Goal: Task Accomplishment & Management: Manage account settings

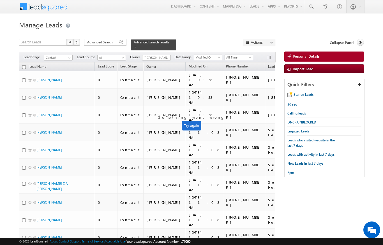
click at [25, 65] on input "checkbox" at bounding box center [24, 67] width 4 height 4
checkbox input "true"
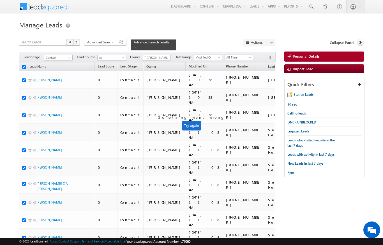
checkbox input "true"
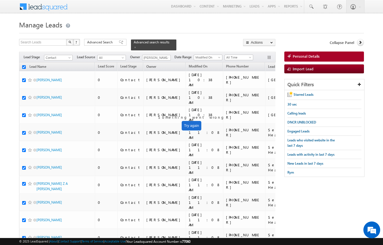
checkbox input "true"
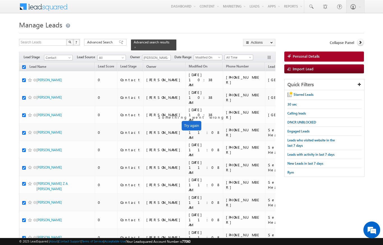
checkbox input "true"
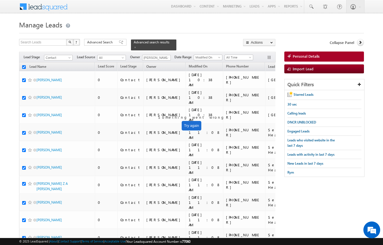
checkbox input "true"
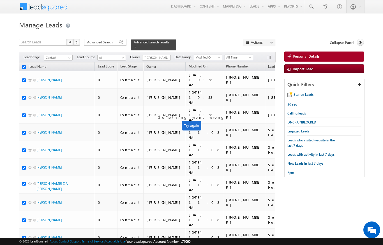
checkbox input "true"
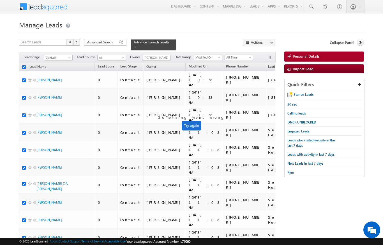
checkbox input "true"
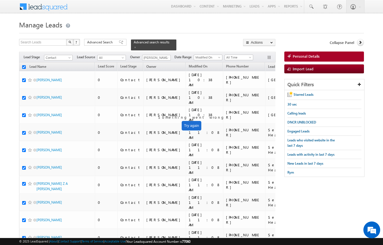
checkbox input "true"
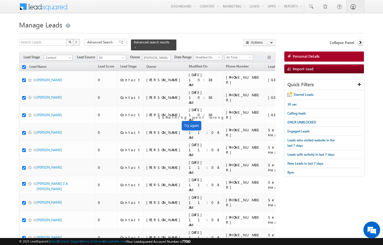
checkbox input "true"
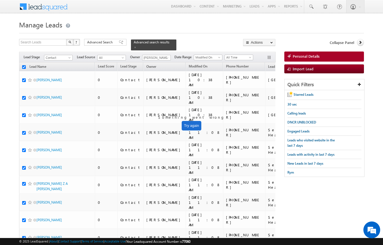
checkbox input "true"
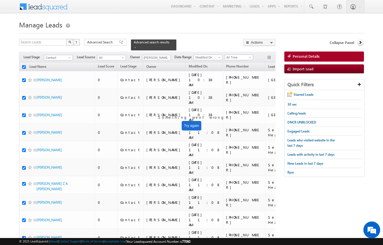
checkbox input "true"
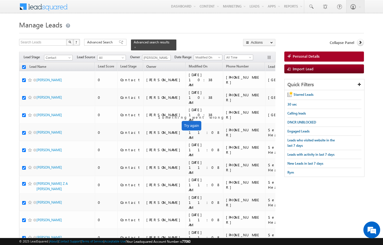
checkbox input "true"
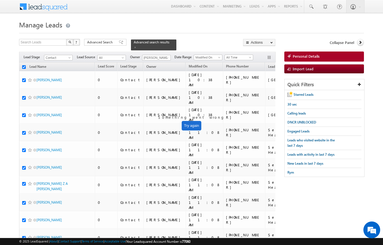
checkbox input "true"
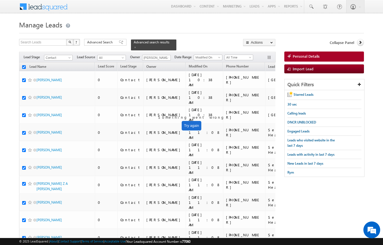
checkbox input "true"
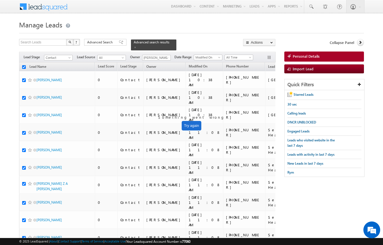
checkbox input "true"
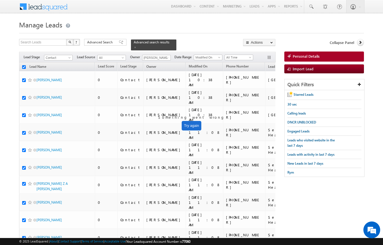
checkbox input "true"
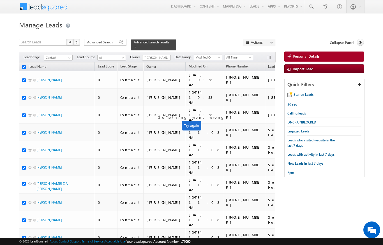
checkbox input "true"
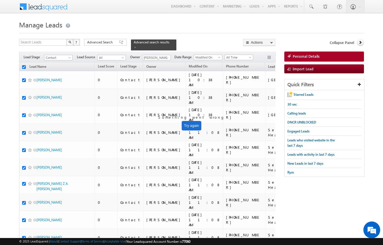
checkbox input "true"
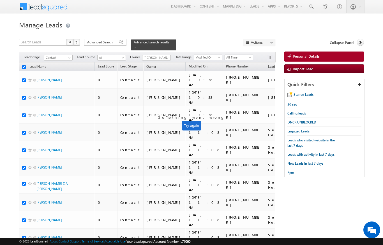
checkbox input "true"
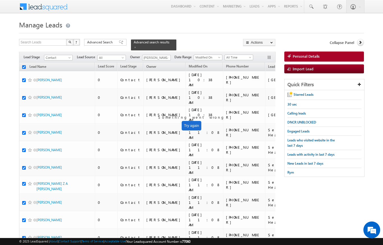
checkbox input "true"
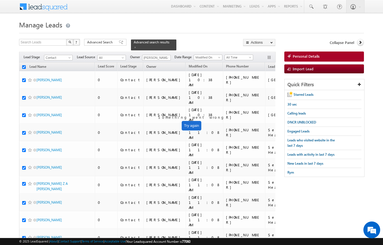
checkbox input "true"
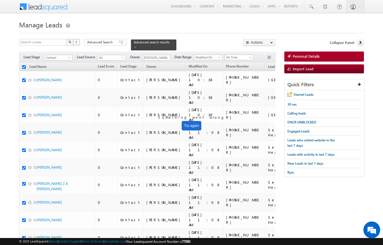
checkbox input "true"
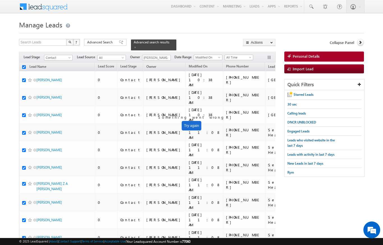
checkbox input "true"
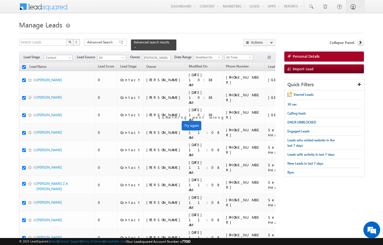
checkbox input "true"
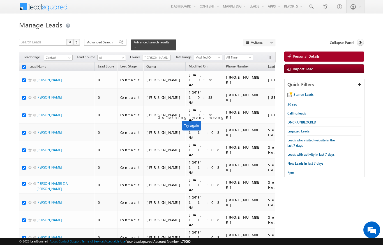
checkbox input "true"
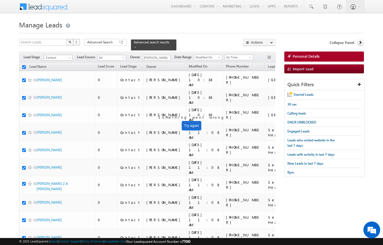
checkbox input "true"
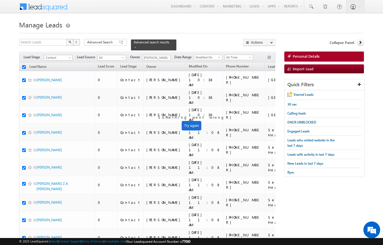
checkbox input "true"
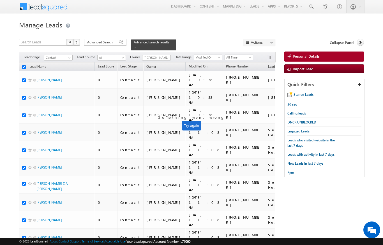
checkbox input "true"
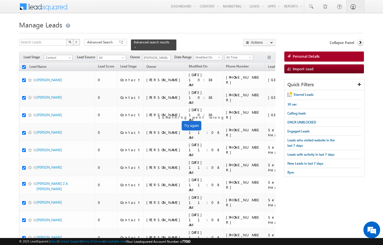
checkbox input "true"
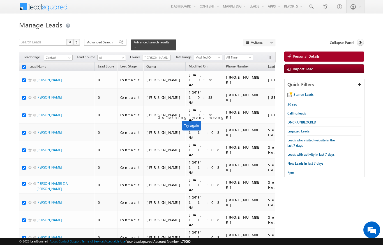
checkbox input "true"
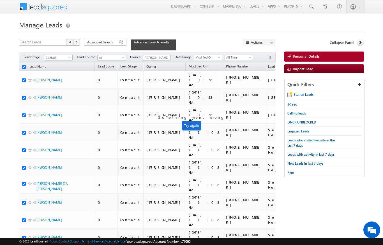
checkbox input "true"
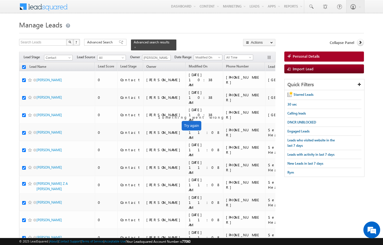
checkbox input "true"
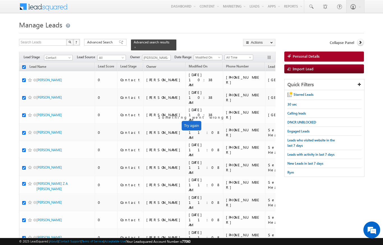
checkbox input "true"
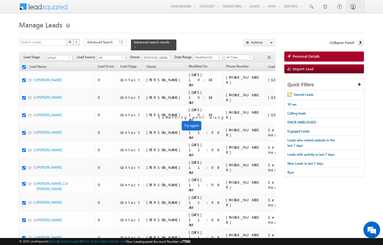
checkbox input "true"
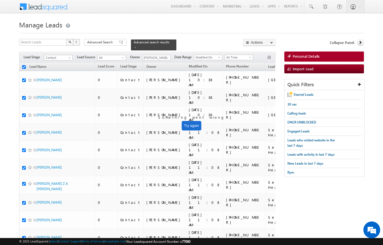
checkbox input "true"
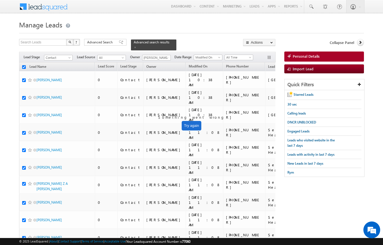
checkbox input "true"
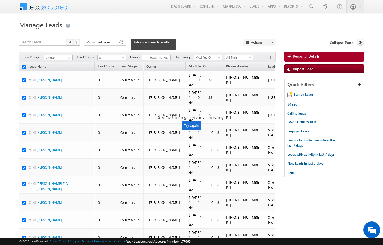
checkbox input "true"
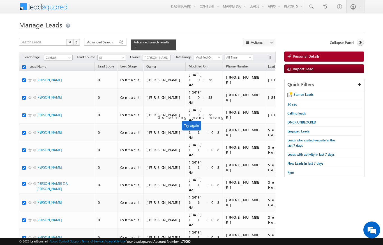
checkbox input "true"
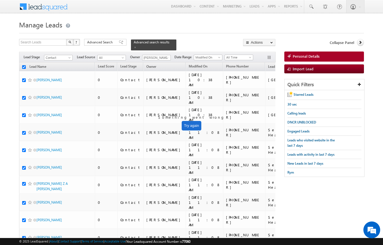
checkbox input "true"
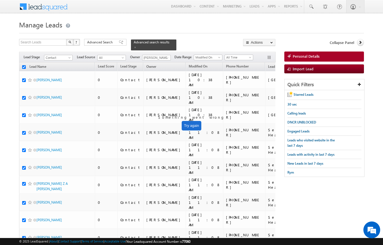
checkbox input "true"
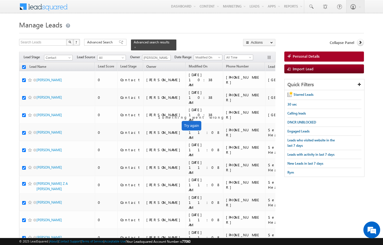
checkbox input "true"
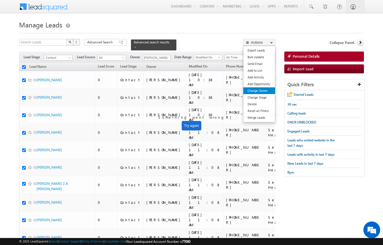
click at [262, 93] on link "Change Owner" at bounding box center [259, 90] width 32 height 7
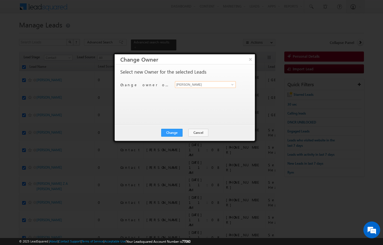
click at [228, 84] on input "[PERSON_NAME]" at bounding box center [205, 84] width 61 height 7
click at [232, 87] on link at bounding box center [231, 85] width 7 height 6
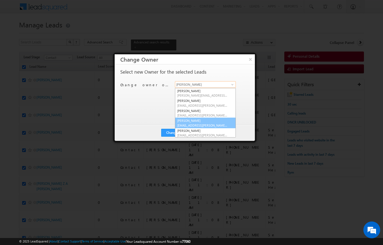
click at [205, 122] on link "[PERSON_NAME] [PERSON_NAME][EMAIL_ADDRESS][DOMAIN_NAME]" at bounding box center [205, 123] width 61 height 11
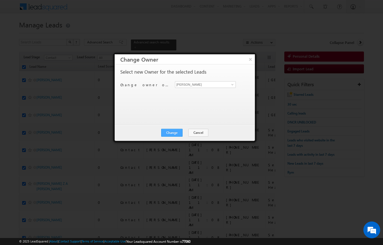
click at [175, 132] on button "Change" at bounding box center [171, 133] width 21 height 8
click at [191, 140] on div "Change Cancel Close" at bounding box center [185, 133] width 140 height 16
click at [189, 136] on button "Close" at bounding box center [186, 133] width 18 height 8
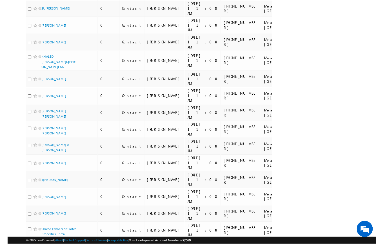
scroll to position [2655, 0]
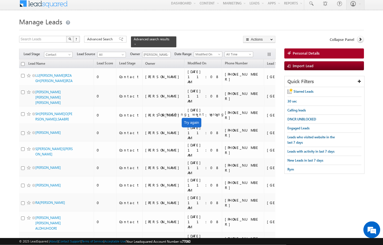
scroll to position [0, 0]
